Goal: Find specific page/section: Find specific page/section

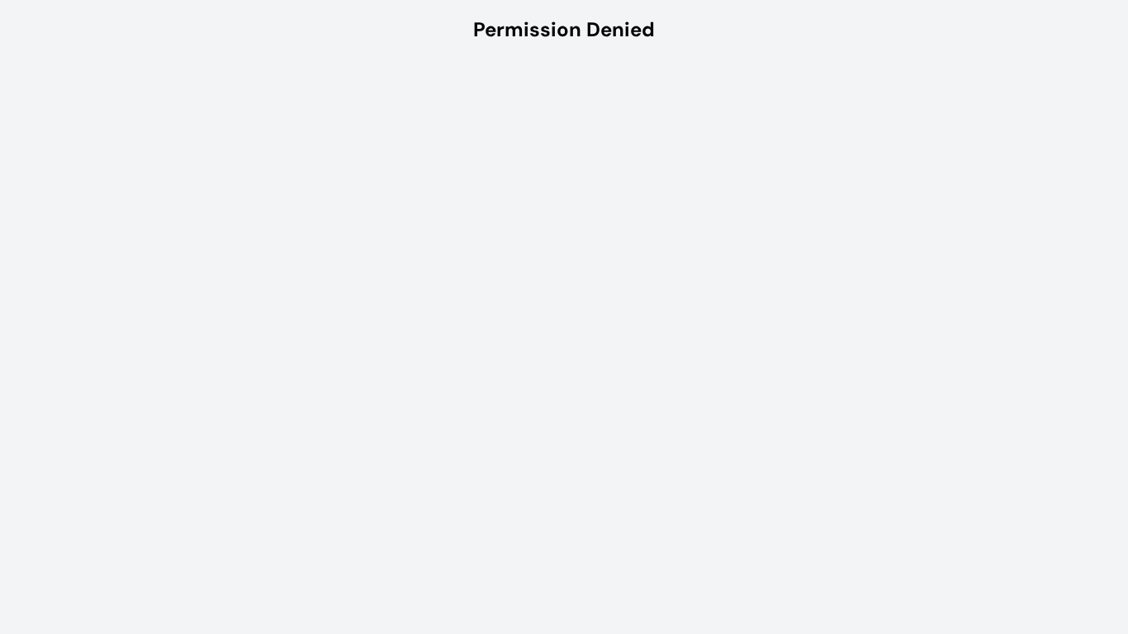
click at [511, 59] on html "Permission Denied" at bounding box center [564, 29] width 1128 height 59
click at [563, 59] on html "Permission Denied" at bounding box center [564, 29] width 1128 height 59
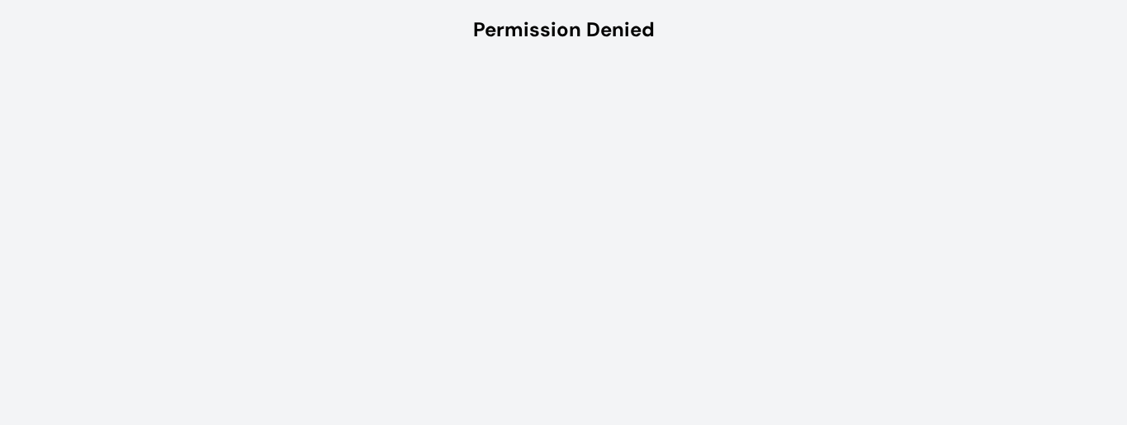
click at [1, 59] on html "Permission Denied" at bounding box center [563, 29] width 1127 height 59
